Goal: Task Accomplishment & Management: Manage account settings

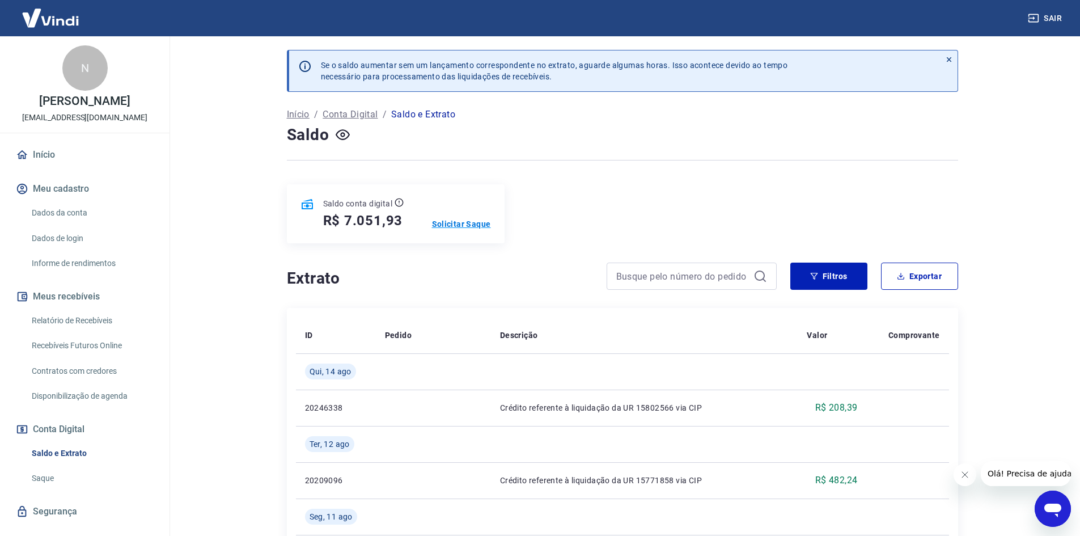
click at [469, 226] on p "Solicitar Saque" at bounding box center [461, 223] width 59 height 11
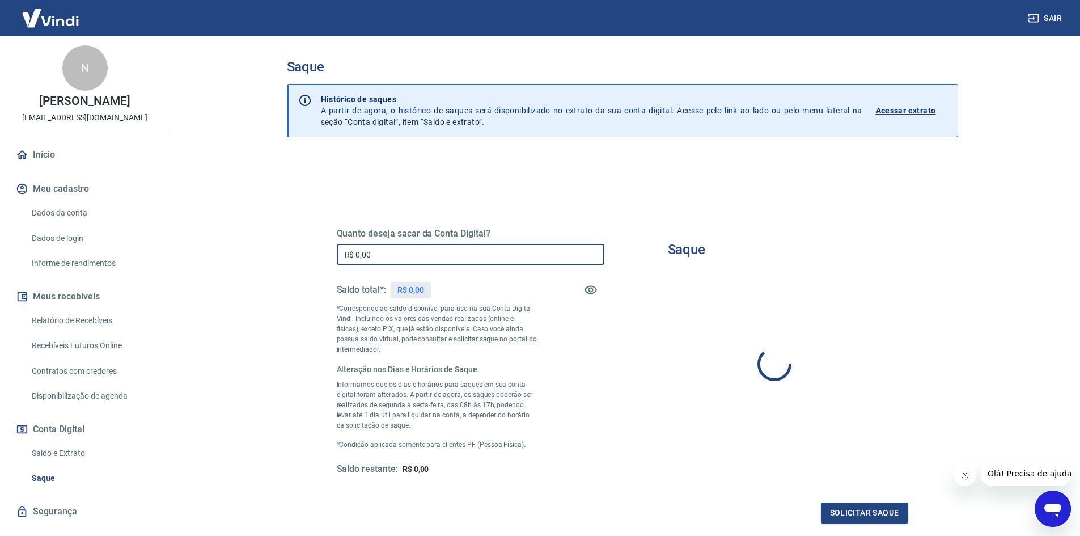
drag, startPoint x: 432, startPoint y: 251, endPoint x: 282, endPoint y: 253, distance: 150.3
click at [282, 253] on div "Saque Histórico de saques A partir de agora, o histórico de saques será disponi…" at bounding box center [622, 304] width 699 height 537
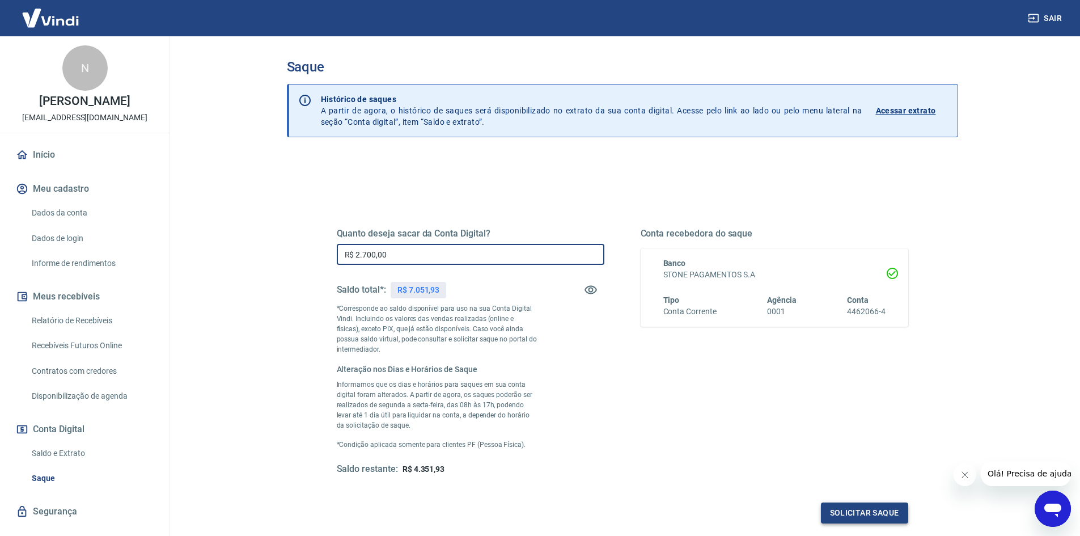
type input "R$ 2.700,00"
click at [886, 513] on button "Solicitar saque" at bounding box center [864, 512] width 87 height 21
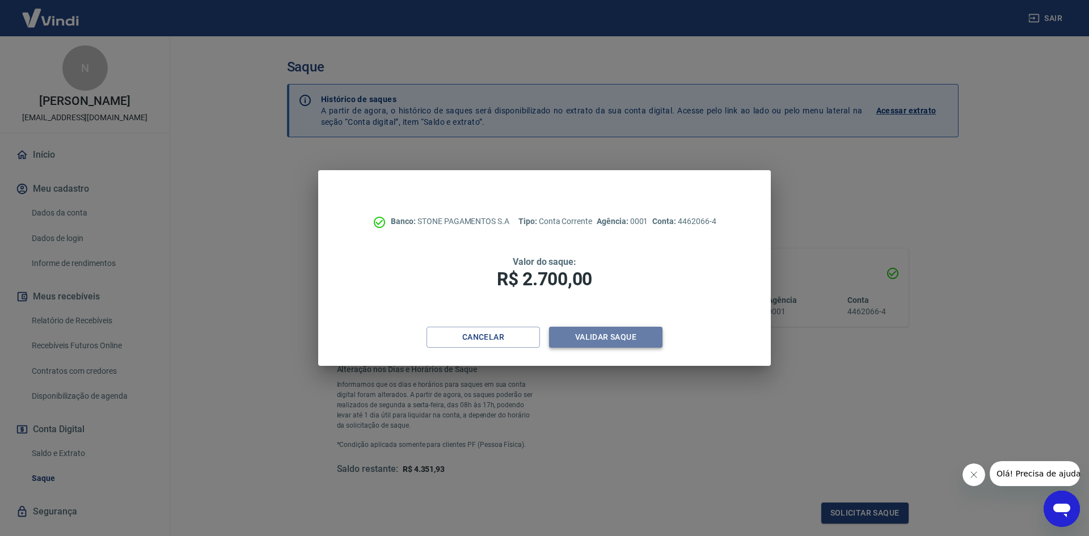
click at [635, 338] on button "Validar saque" at bounding box center [605, 337] width 113 height 21
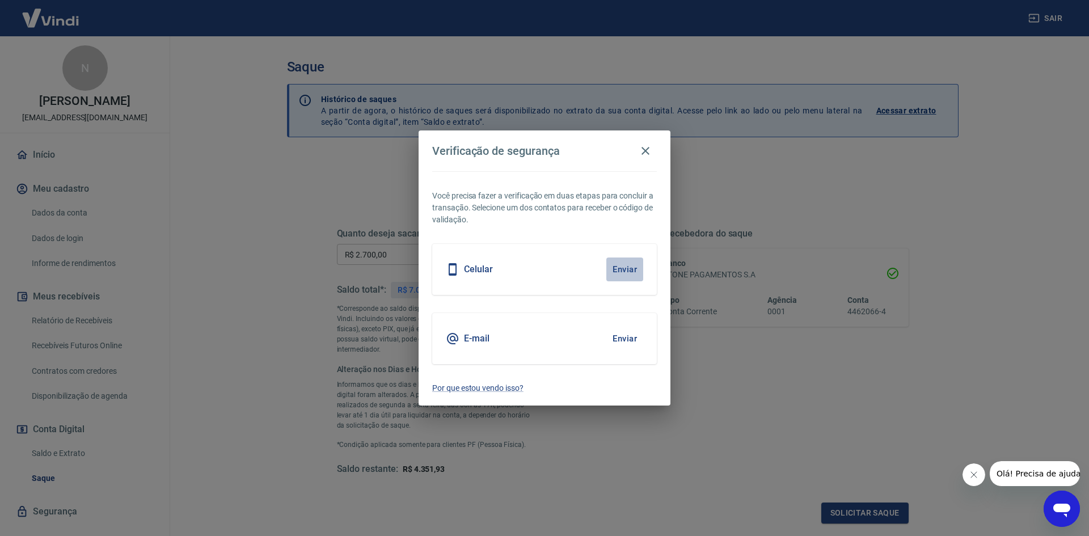
click at [616, 264] on button "Enviar" at bounding box center [624, 269] width 37 height 24
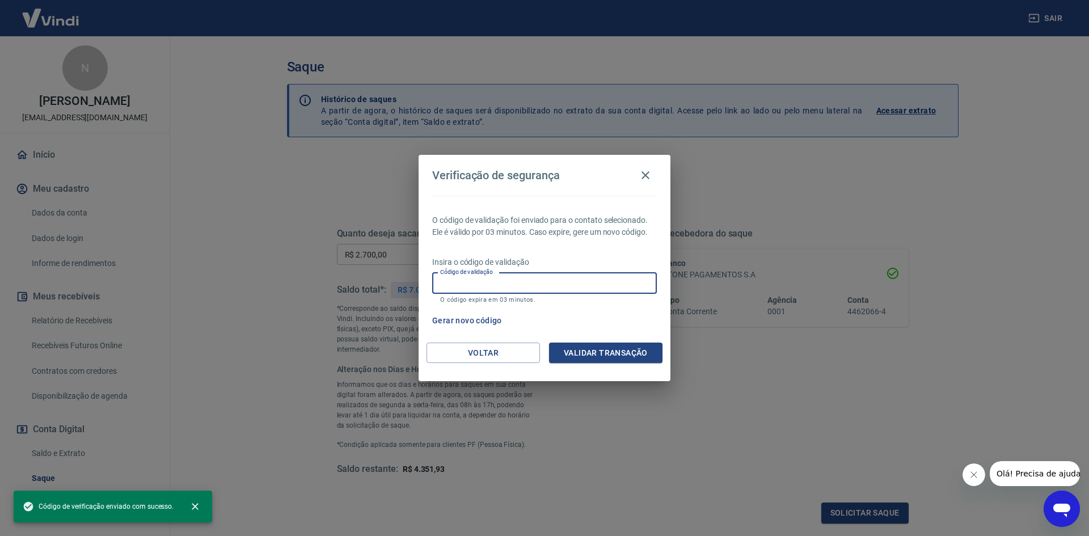
click at [609, 281] on input "Código de validação" at bounding box center [544, 283] width 225 height 21
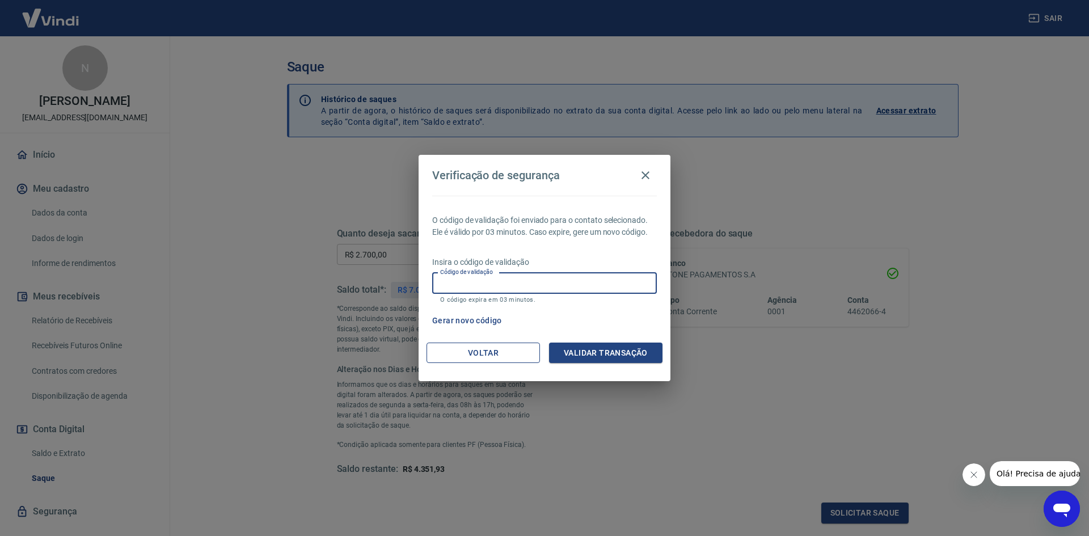
click at [452, 352] on button "Voltar" at bounding box center [482, 352] width 113 height 21
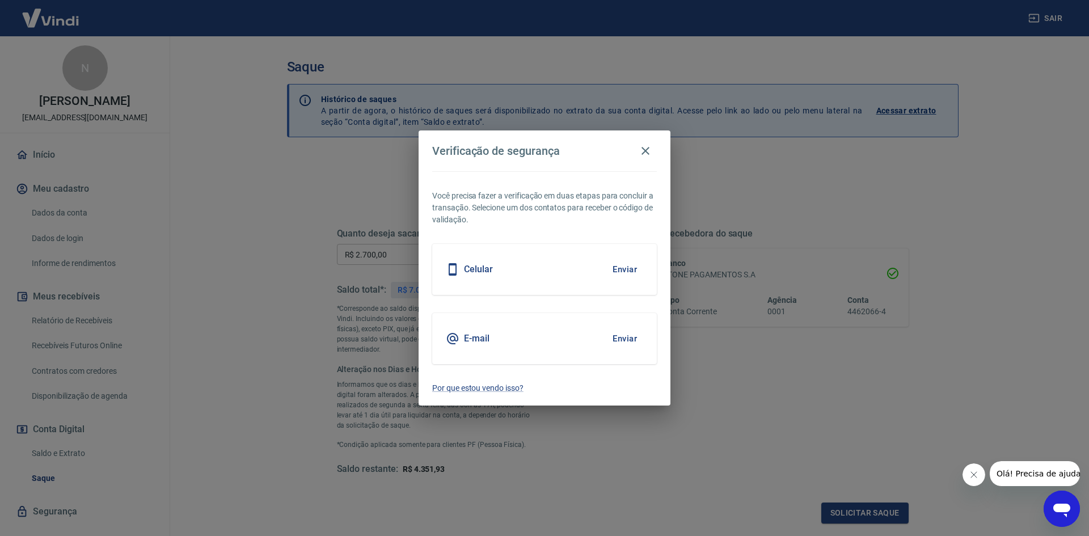
click at [485, 350] on div "E-mail Enviar" at bounding box center [544, 338] width 225 height 51
click at [624, 336] on button "Enviar" at bounding box center [624, 339] width 37 height 24
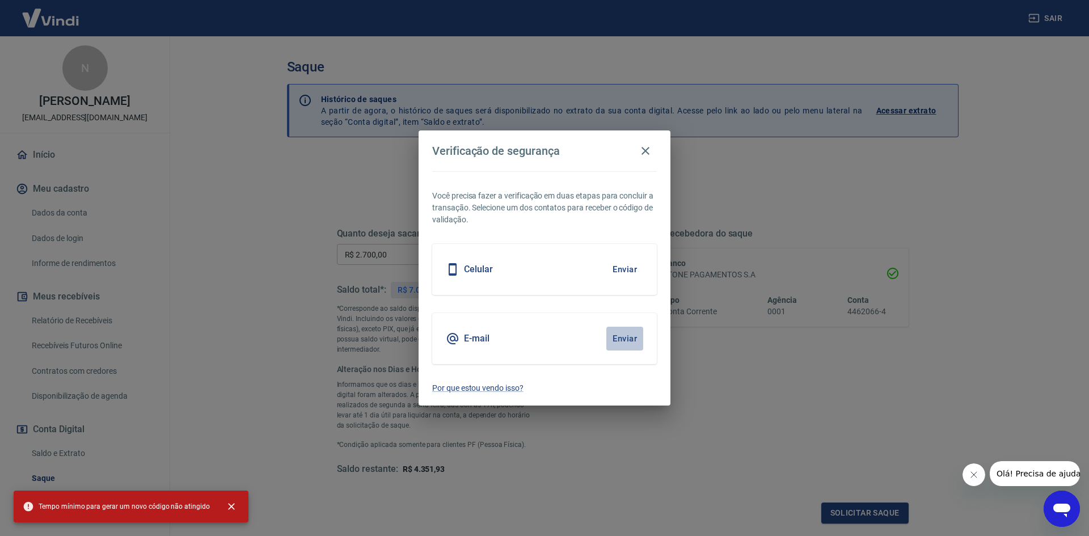
click at [627, 342] on button "Enviar" at bounding box center [624, 339] width 37 height 24
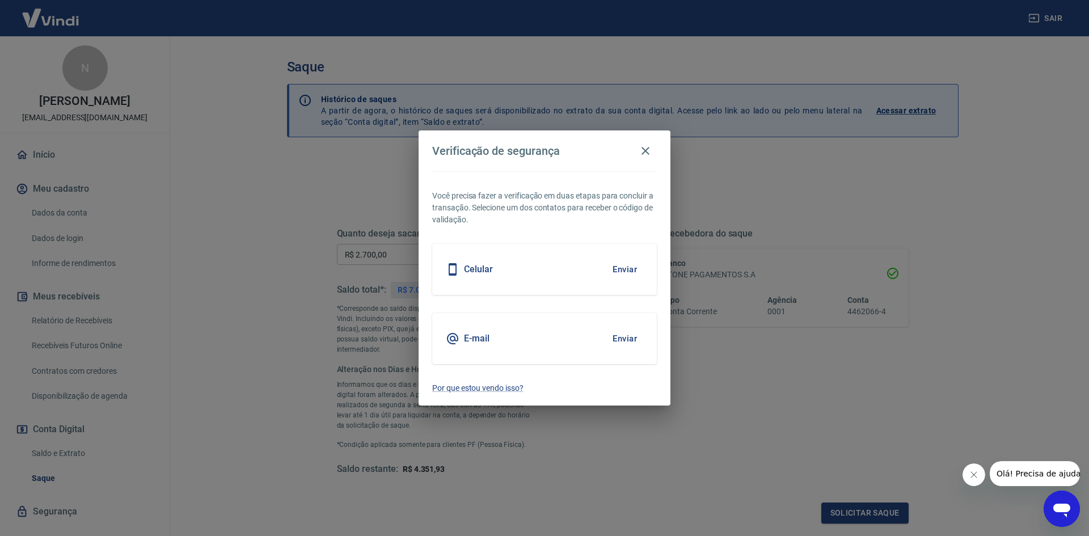
click at [481, 331] on div "E-mail Enviar" at bounding box center [544, 338] width 225 height 51
click at [629, 335] on button "Enviar" at bounding box center [624, 339] width 37 height 24
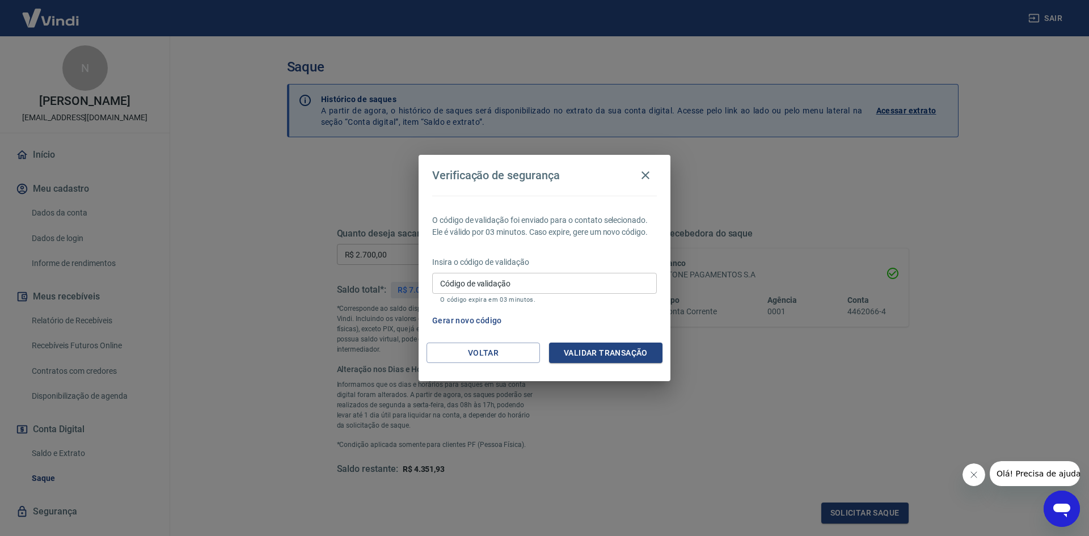
click at [561, 278] on input "Código de validação" at bounding box center [544, 283] width 225 height 21
type input "145045"
click at [590, 354] on button "Validar transação" at bounding box center [605, 352] width 113 height 21
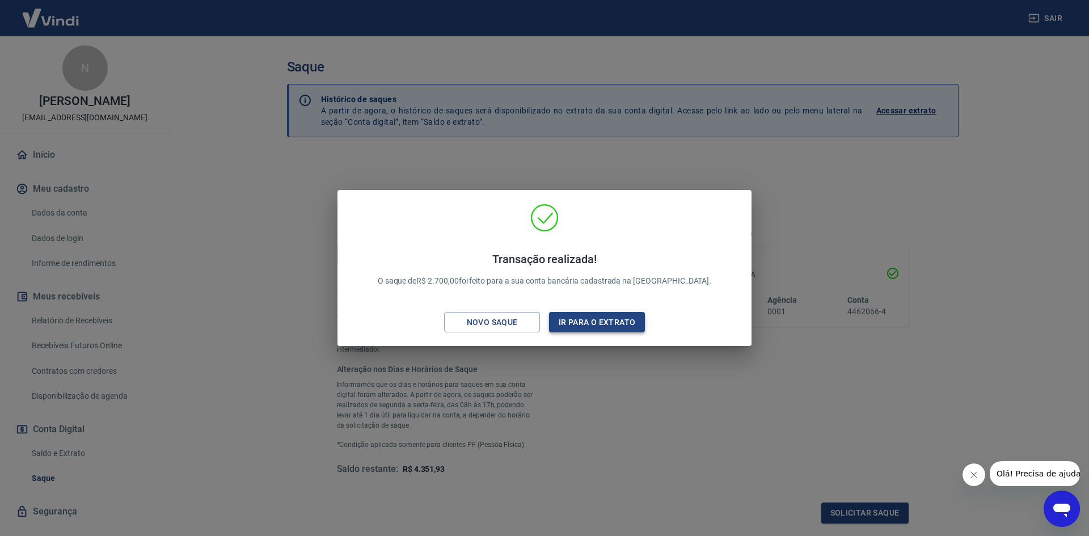
click at [592, 325] on button "Ir para o extrato" at bounding box center [597, 322] width 96 height 21
